Goal: Book appointment/travel/reservation

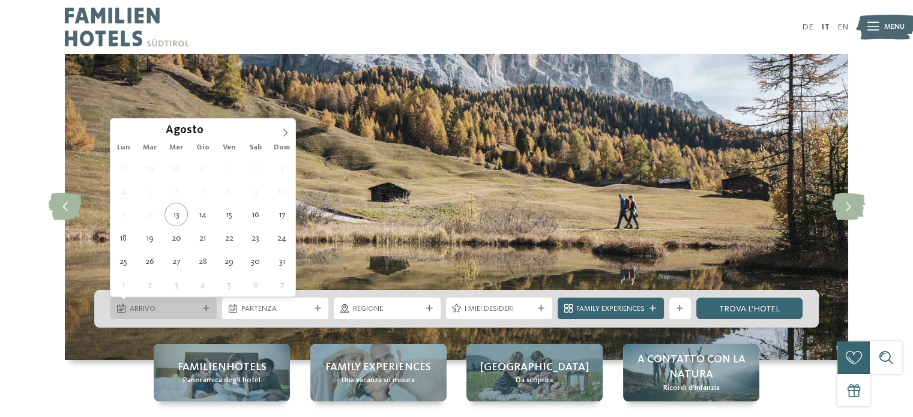
click at [206, 310] on icon at bounding box center [206, 309] width 7 height 7
type div "[DATE]"
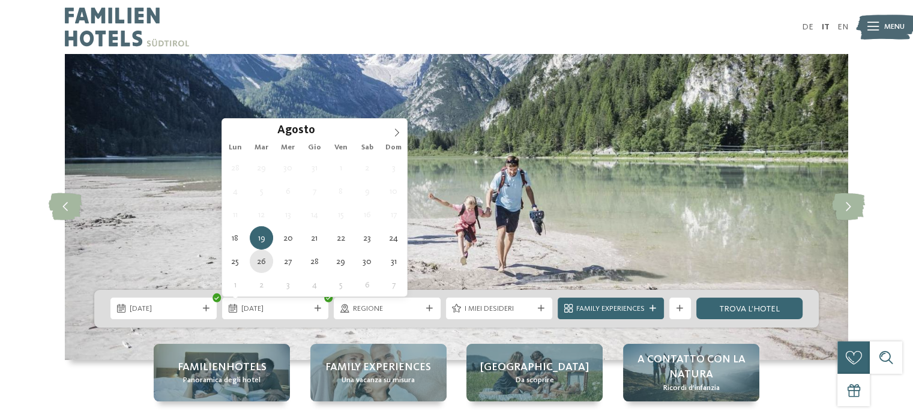
type div "[DATE]"
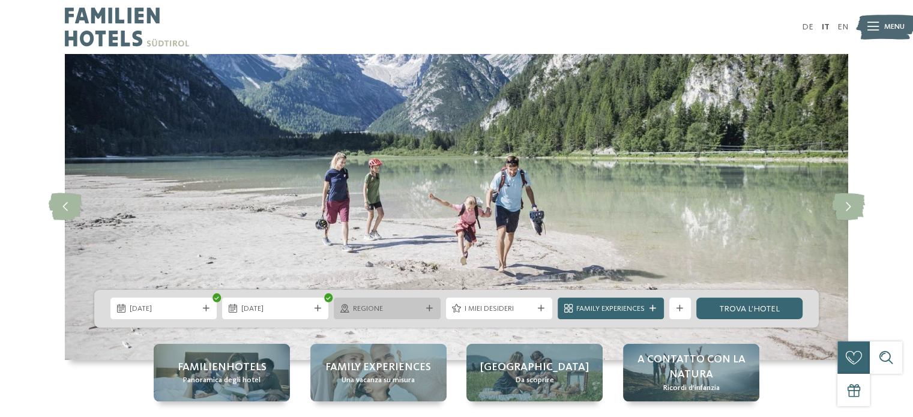
click at [379, 307] on span "Regione" at bounding box center [387, 309] width 68 height 11
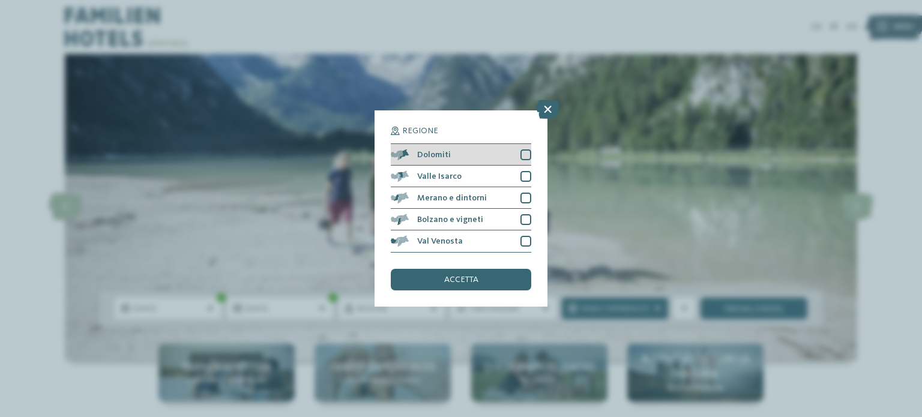
click at [521, 152] on div at bounding box center [525, 154] width 11 height 11
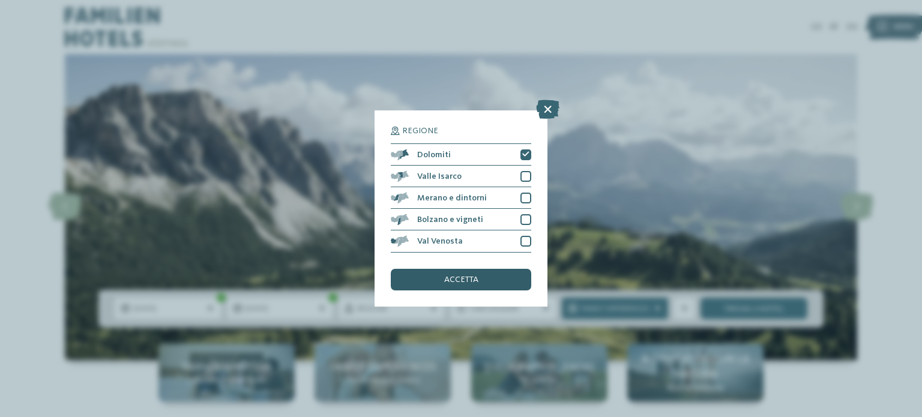
click at [442, 285] on div "accetta" at bounding box center [461, 280] width 140 height 22
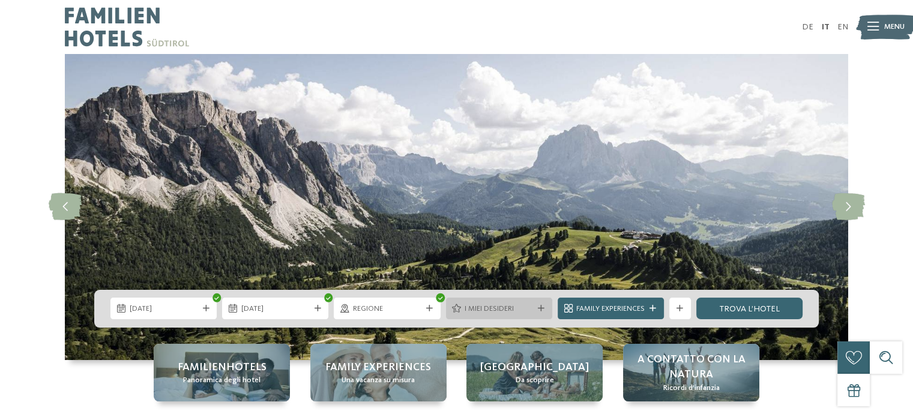
click at [502, 312] on span "I miei desideri" at bounding box center [499, 309] width 68 height 11
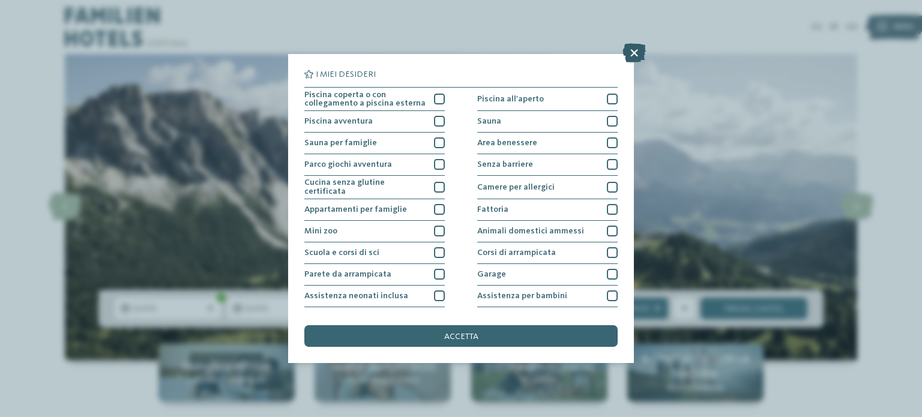
click at [632, 56] on icon at bounding box center [633, 52] width 23 height 19
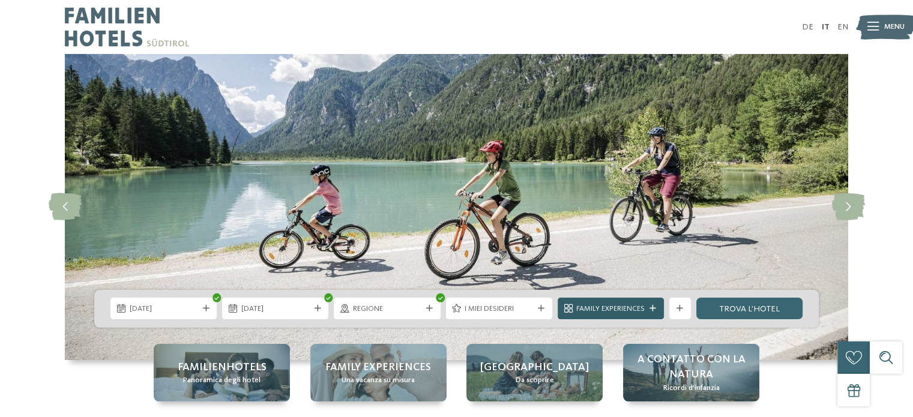
click at [622, 312] on span "Family Experiences" at bounding box center [610, 309] width 68 height 11
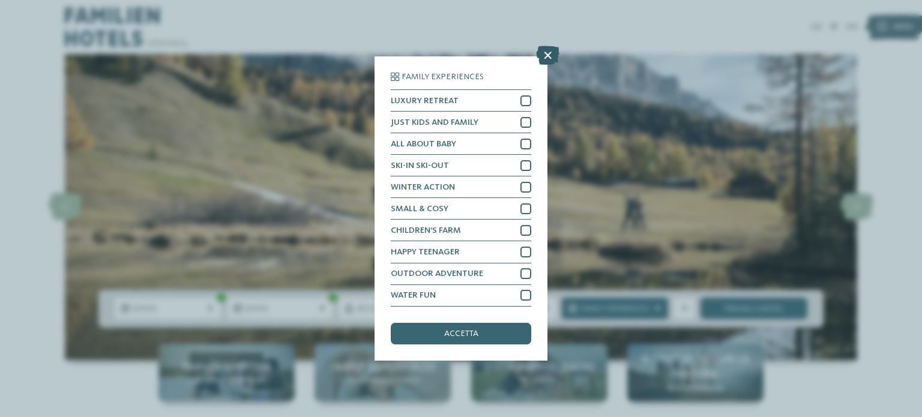
click at [547, 52] on icon at bounding box center [547, 55] width 23 height 19
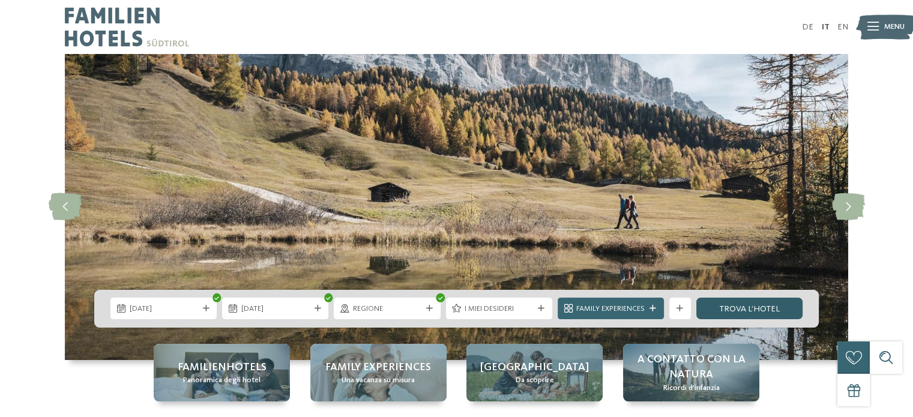
click at [743, 314] on link "trova l’hotel" at bounding box center [749, 309] width 106 height 22
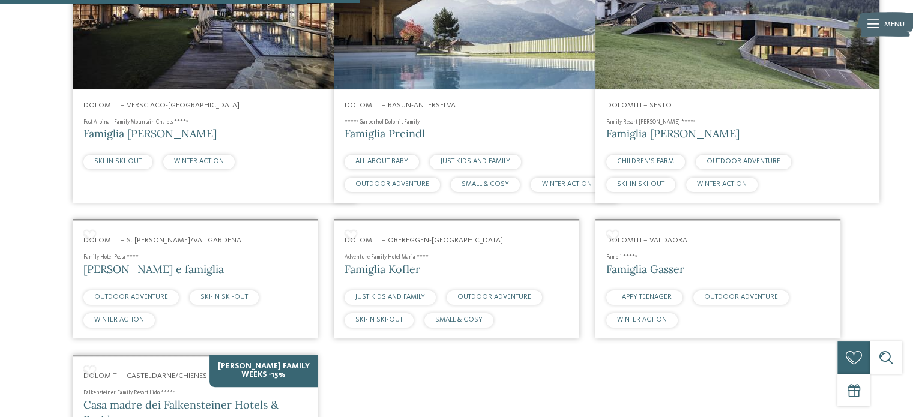
scroll to position [888, 0]
